Goal: Information Seeking & Learning: Learn about a topic

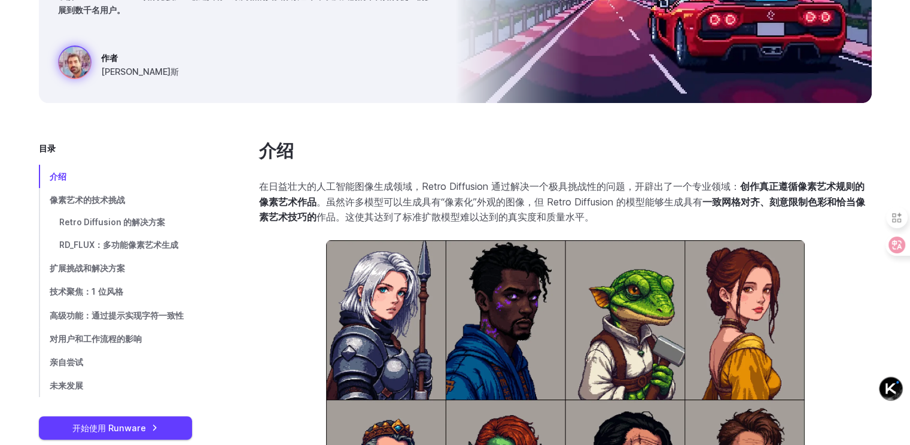
scroll to position [299, 0]
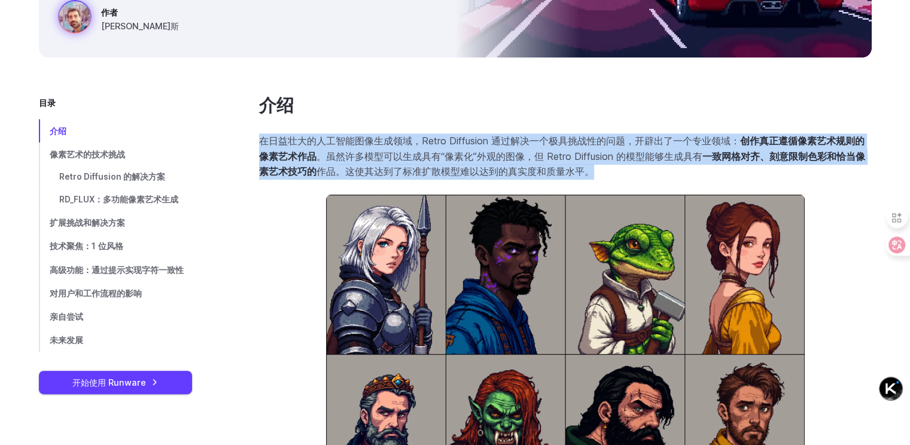
drag, startPoint x: 257, startPoint y: 136, endPoint x: 613, endPoint y: 172, distance: 357.9
click at [613, 176] on p "在日益壮大的人工智能图像生成领域，Retro Diffusion 通过解决一个极具挑战性的问题，开辟出了一个专业领域： 创作真正遵循像素艺术规则的像素艺术作品…" at bounding box center [565, 156] width 613 height 46
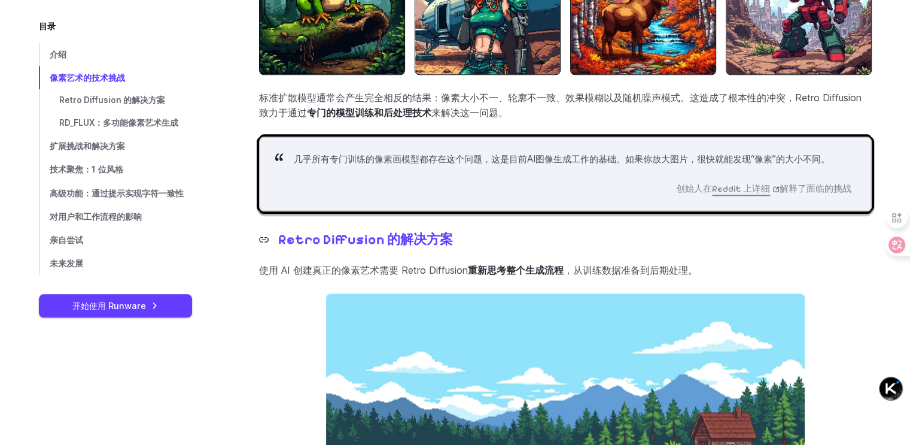
scroll to position [1496, 0]
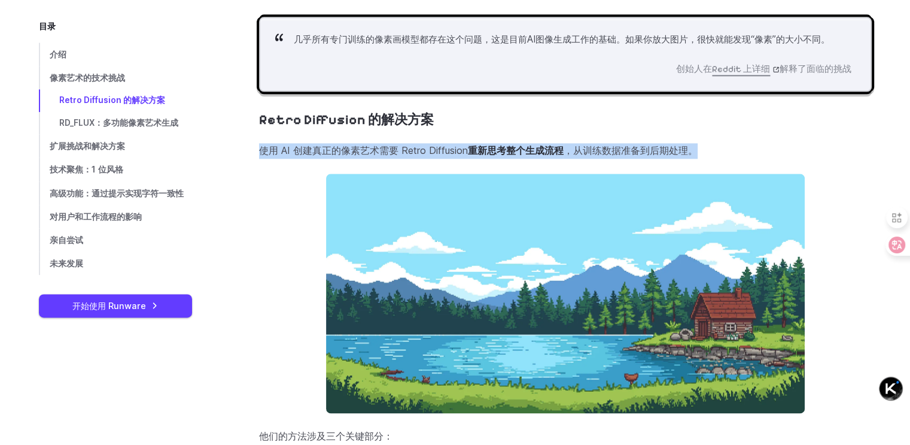
drag, startPoint x: 262, startPoint y: 150, endPoint x: 711, endPoint y: 163, distance: 449.5
click at [711, 163] on section "Retro Diffusion 的解决方案 使用 AI 创建真正的像素艺术需要 Retro Diffusion 重新思考整个生成流程 ，从训练数据准备到后期处…" at bounding box center [565, 397] width 613 height 571
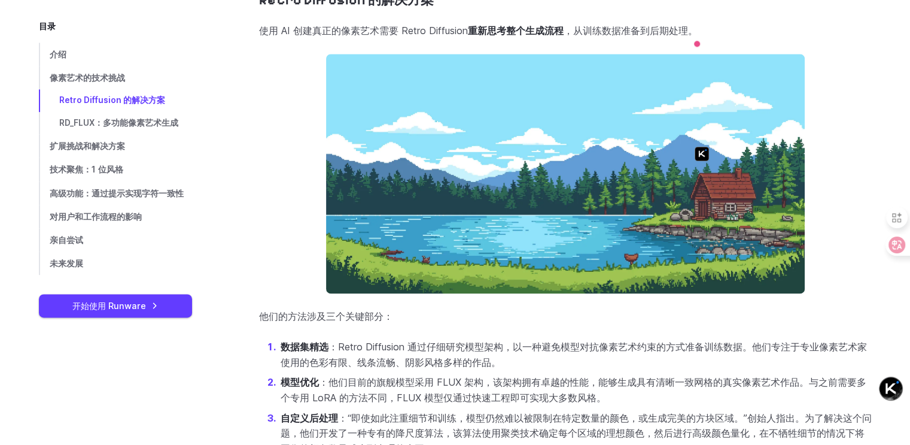
click at [224, 191] on nav "介绍 像素艺术的技术挑战 Retro Diffusion 的解决方案 RD_FLUX：多功能像素艺术生成 扩展挑战和解决方案 技术聚焦：1 位风格 高级功能：…" at bounding box center [134, 158] width 191 height 232
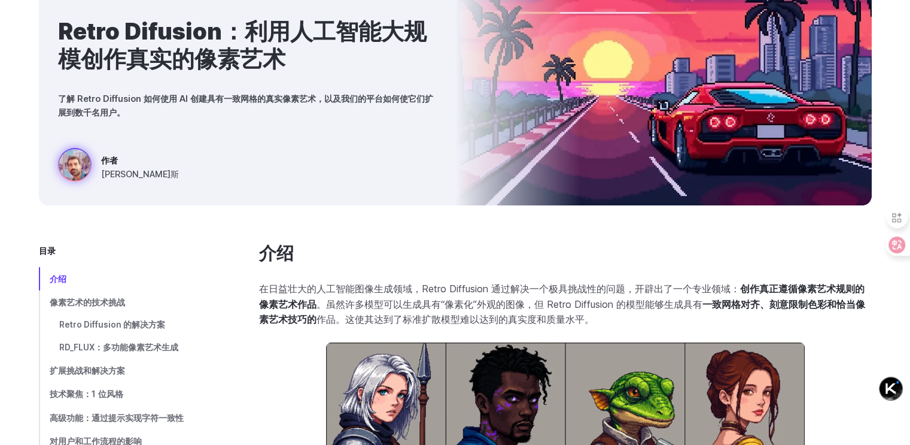
scroll to position [0, 0]
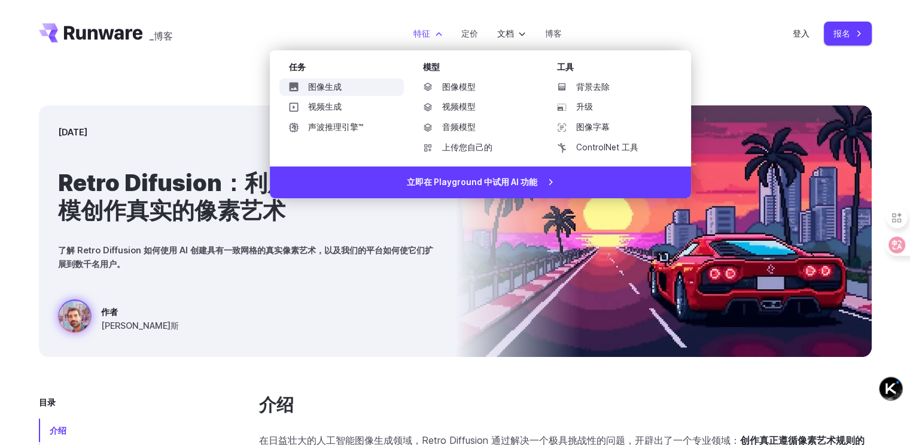
click at [309, 87] on font "图像生成" at bounding box center [325, 87] width 34 height 10
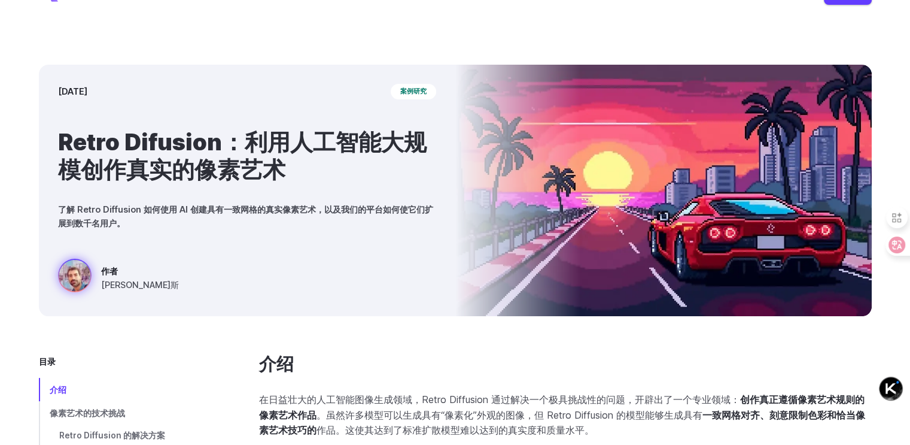
scroll to position [60, 0]
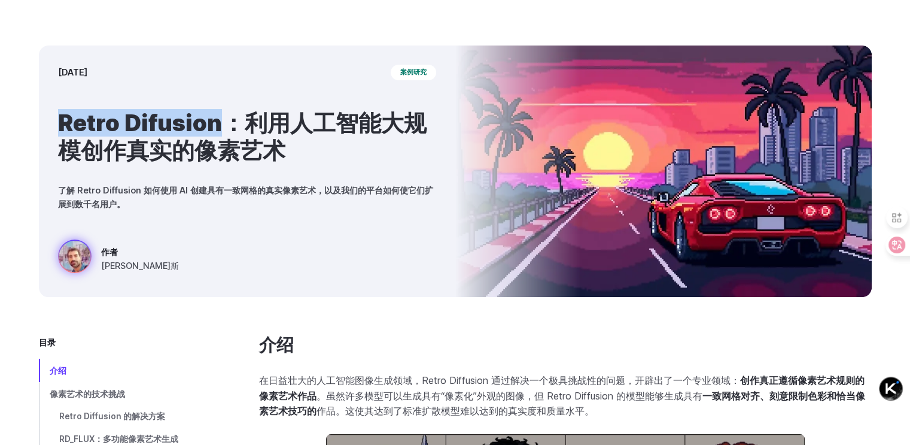
drag, startPoint x: 55, startPoint y: 121, endPoint x: 227, endPoint y: 118, distance: 171.8
click at [227, 118] on div "2025年3月28日 案例研究 Retro Difusion：利用人工智能大规模创作真实的像素艺术 了解 Retro Diffusion 如何使用 AI 创建…" at bounding box center [247, 170] width 416 height 251
